Goal: Use online tool/utility: Utilize a website feature to perform a specific function

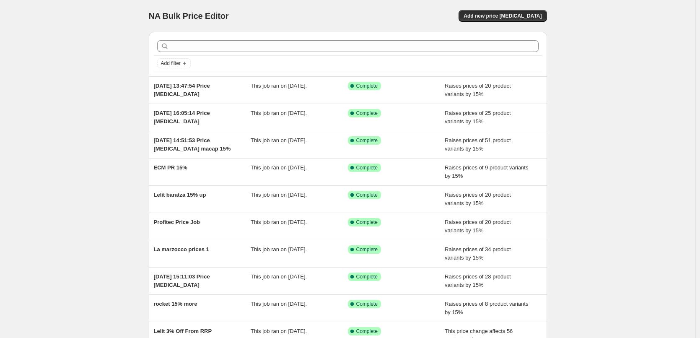
click at [118, 39] on div "NA Bulk Price Editor. This page is ready NA Bulk Price Editor Add new price [ME…" at bounding box center [347, 215] width 695 height 431
click at [650, 103] on div "NA Bulk Price Editor. This page is ready NA Bulk Price Editor Add new price [ME…" at bounding box center [347, 215] width 695 height 431
click at [527, 21] on button "Add new price [MEDICAL_DATA]" at bounding box center [502, 16] width 88 height 12
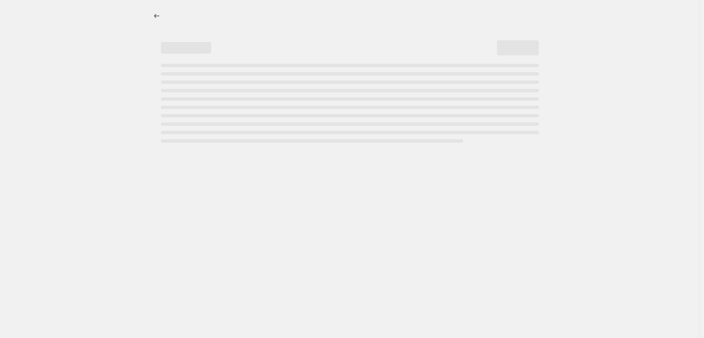
select select "percentage"
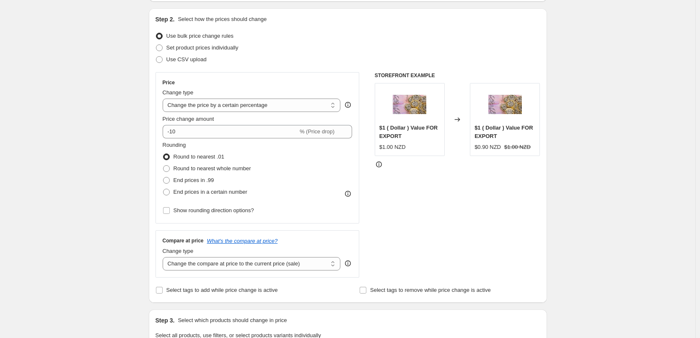
scroll to position [83, 0]
click at [75, 119] on div "Create new price [MEDICAL_DATA]. This page is ready Create new price [MEDICAL_D…" at bounding box center [347, 338] width 695 height 843
click at [163, 48] on span at bounding box center [159, 47] width 7 height 7
click at [156, 44] on input "Set product prices individually" at bounding box center [156, 44] width 0 height 0
radio input "true"
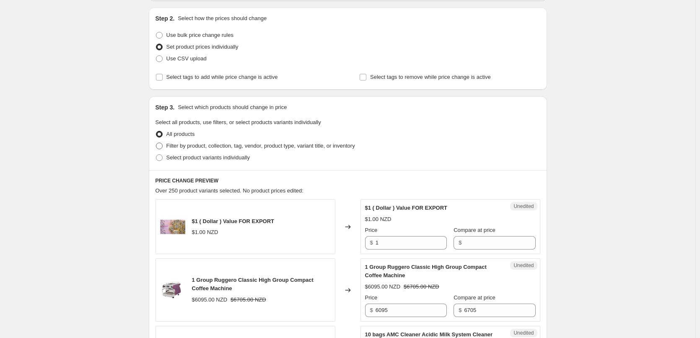
click at [161, 145] on span at bounding box center [159, 145] width 7 height 7
click at [156, 143] on input "Filter by product, collection, tag, vendor, product type, variant title, or inv…" at bounding box center [156, 142] width 0 height 0
radio input "true"
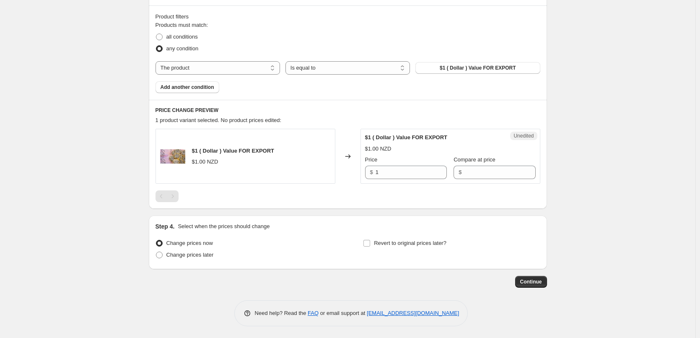
scroll to position [248, 0]
click at [526, 280] on span "Continue" at bounding box center [531, 280] width 22 height 7
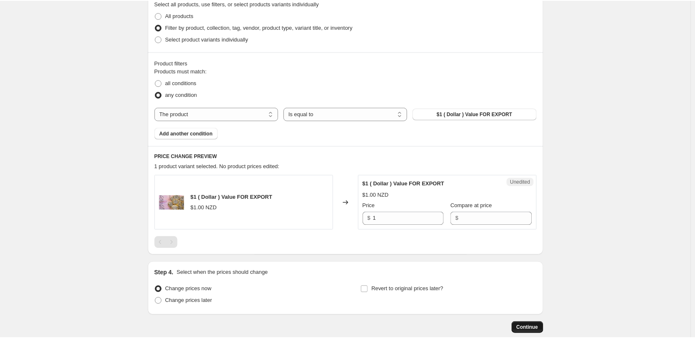
scroll to position [0, 0]
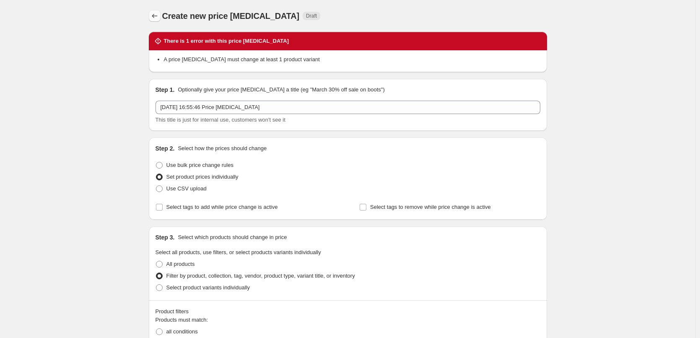
click at [155, 14] on icon "Price change jobs" at bounding box center [154, 16] width 8 height 8
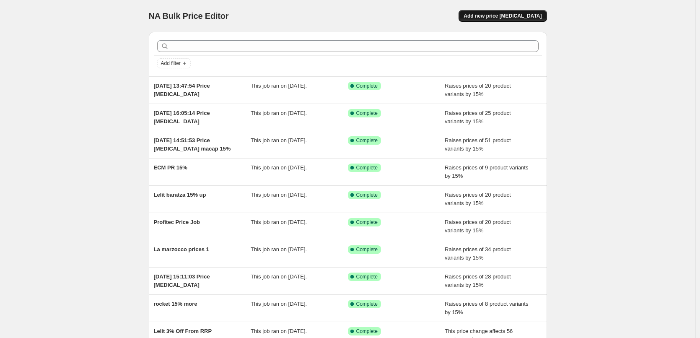
click at [540, 18] on span "Add new price [MEDICAL_DATA]" at bounding box center [502, 16] width 78 height 7
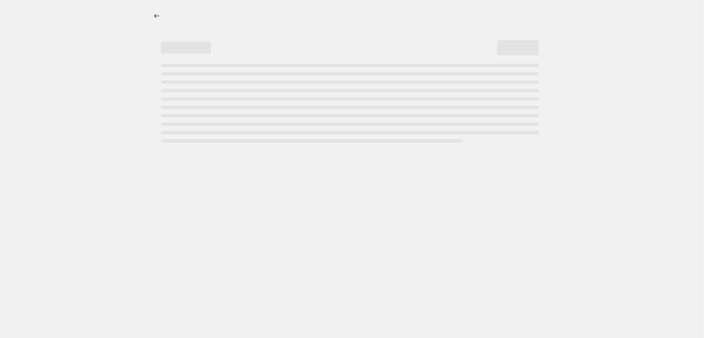
select select "percentage"
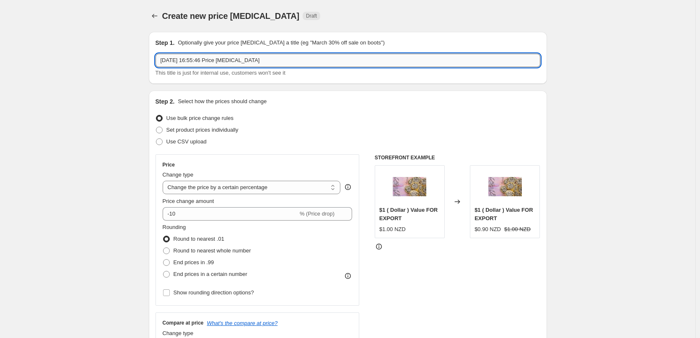
click at [269, 61] on input "[DATE] 16:55:46 Price [MEDICAL_DATA]" at bounding box center [347, 60] width 385 height 13
drag, startPoint x: 269, startPoint y: 61, endPoint x: 127, endPoint y: 53, distance: 142.6
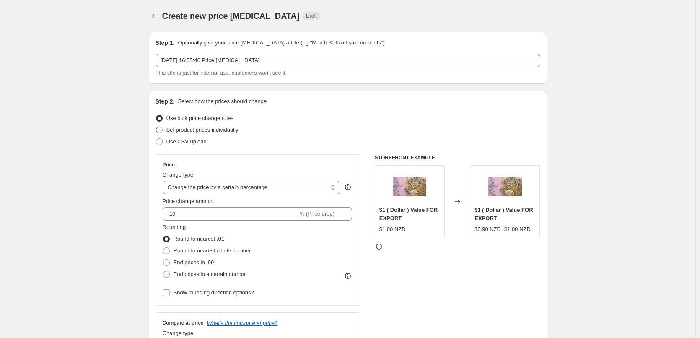
click at [160, 131] on span at bounding box center [159, 130] width 7 height 7
click at [156, 127] on input "Set product prices individually" at bounding box center [156, 127] width 0 height 0
radio input "true"
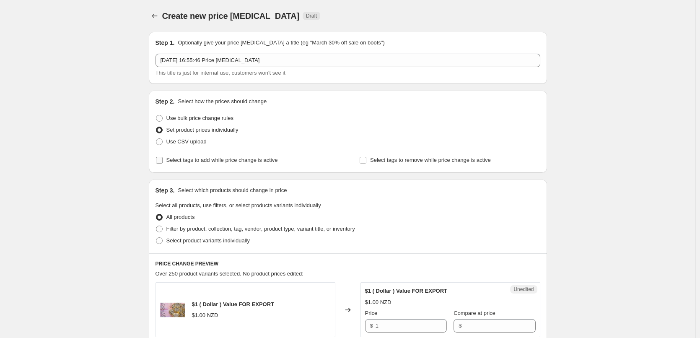
click at [162, 163] on input "Select tags to add while price change is active" at bounding box center [159, 160] width 7 height 7
checkbox input "true"
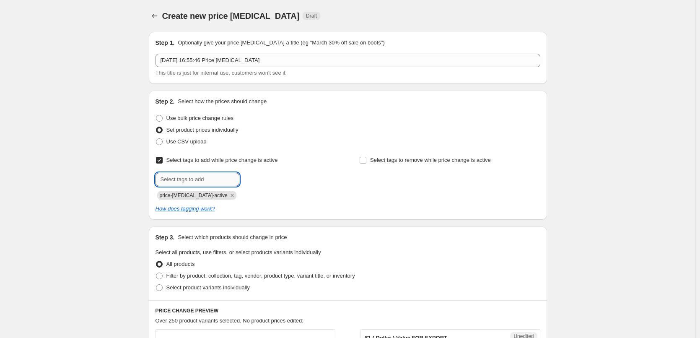
click at [209, 179] on input "text" at bounding box center [197, 179] width 84 height 13
type input "arkadia"
